Goal: Find specific page/section: Find specific page/section

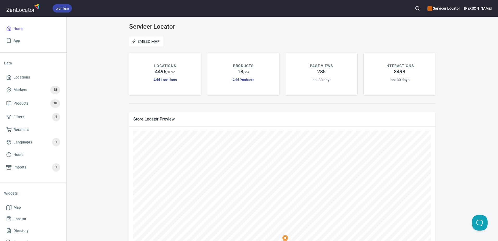
scroll to position [111, 0]
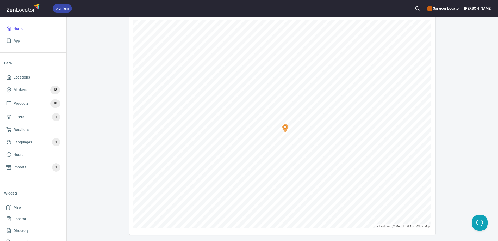
click at [445, 135] on div "Servicer Locator Embed Map LOCATIONS 4496 / 20000 Add Locations PRODUCTS 18 / 3…" at bounding box center [282, 73] width 419 height 322
click at [423, 5] on button "button" at bounding box center [417, 8] width 11 height 11
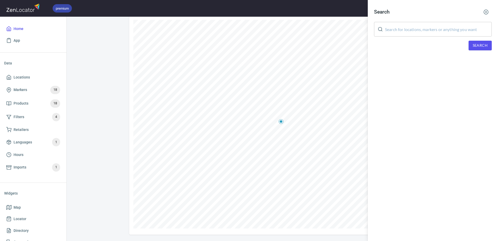
click at [419, 28] on input "text" at bounding box center [438, 29] width 107 height 15
paste input "A1 Appliance"
click at [493, 46] on div "Search A1 Appliance ​ Search" at bounding box center [433, 32] width 130 height 65
click at [487, 46] on span "Search" at bounding box center [479, 45] width 15 height 7
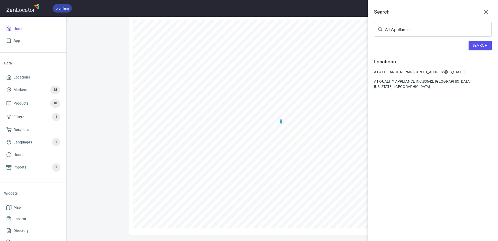
click at [389, 28] on input "A1 Appliance" at bounding box center [438, 29] width 107 height 15
type input "A-1 Appliance"
click at [481, 45] on span "Search" at bounding box center [479, 45] width 15 height 7
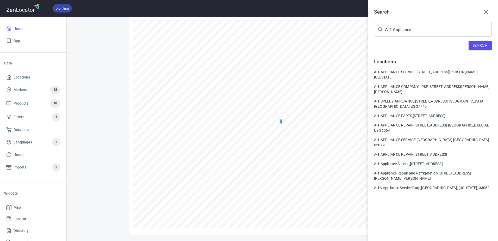
click at [188, 26] on div at bounding box center [249, 120] width 498 height 241
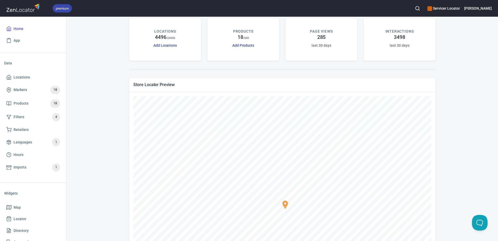
scroll to position [33, 0]
click at [420, 9] on icon "button" at bounding box center [417, 8] width 5 height 5
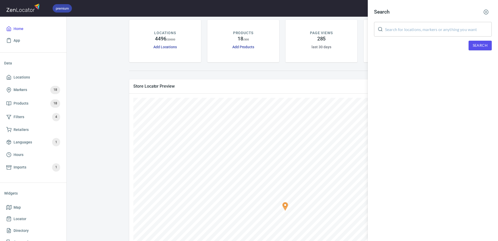
click at [409, 30] on input "text" at bounding box center [438, 29] width 107 height 15
type input "Itech"
click at [478, 46] on span "Search" at bounding box center [479, 45] width 15 height 7
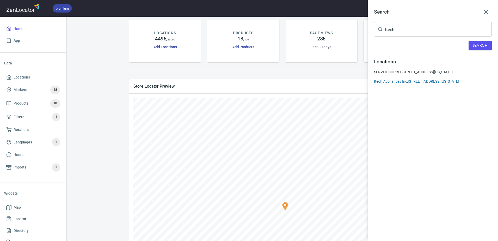
click at [449, 84] on div "Itech Appliances Inc, [STREET_ADDRESS][US_STATE]" at bounding box center [433, 81] width 118 height 5
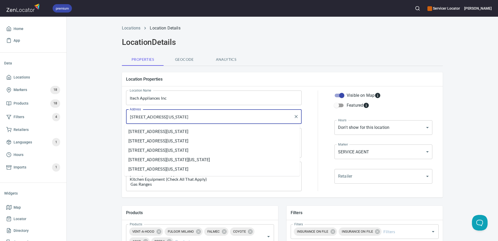
drag, startPoint x: 167, startPoint y: 117, endPoint x: 95, endPoint y: 123, distance: 72.6
click at [95, 123] on div "Locations Location Details Location Details Properties Geocode Analytics Locati…" at bounding box center [282, 223] width 431 height 403
drag, startPoint x: 127, startPoint y: 117, endPoint x: 168, endPoint y: 121, distance: 40.7
click at [168, 121] on input "[STREET_ADDRESS][US_STATE]" at bounding box center [209, 116] width 163 height 10
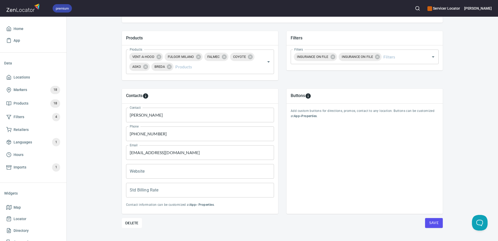
scroll to position [182, 0]
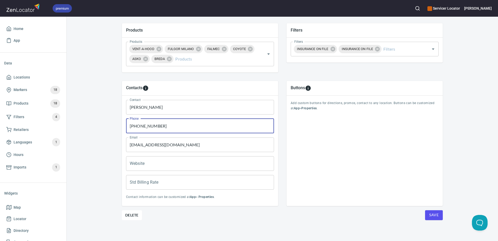
drag, startPoint x: 161, startPoint y: 124, endPoint x: 120, endPoint y: 125, distance: 41.4
click at [122, 125] on div "Contact [PERSON_NAME] Contact Phone [PHONE_NUMBER] Phone Email [EMAIL_ADDRESS][…" at bounding box center [200, 151] width 156 height 110
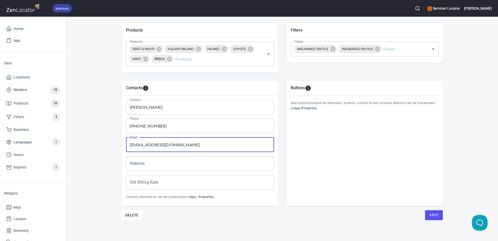
drag, startPoint x: 180, startPoint y: 145, endPoint x: 115, endPoint y: 145, distance: 65.3
click at [115, 145] on div "Contacts Contact [PERSON_NAME] Contact Phone [PHONE_NUMBER] Phone Email [EMAIL_…" at bounding box center [281, 143] width 337 height 142
